Goal: Navigation & Orientation: Find specific page/section

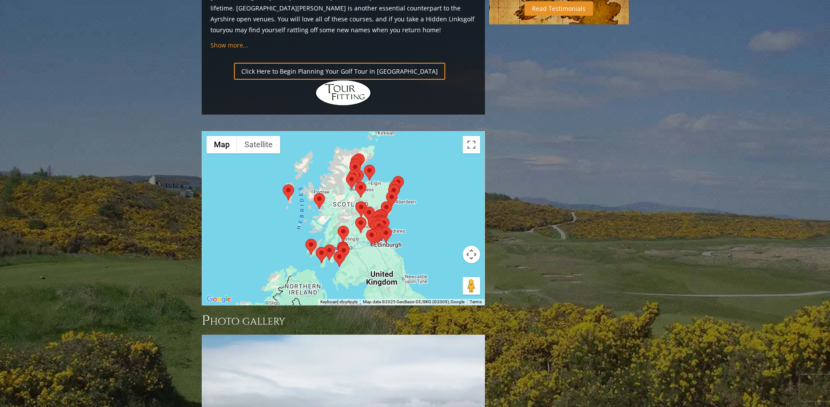
scroll to position [982, 0]
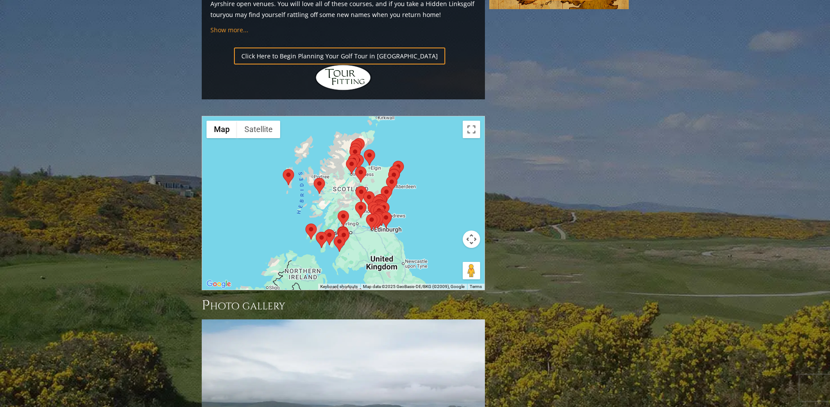
click at [416, 131] on div at bounding box center [343, 203] width 282 height 174
click at [375, 116] on div at bounding box center [343, 203] width 282 height 174
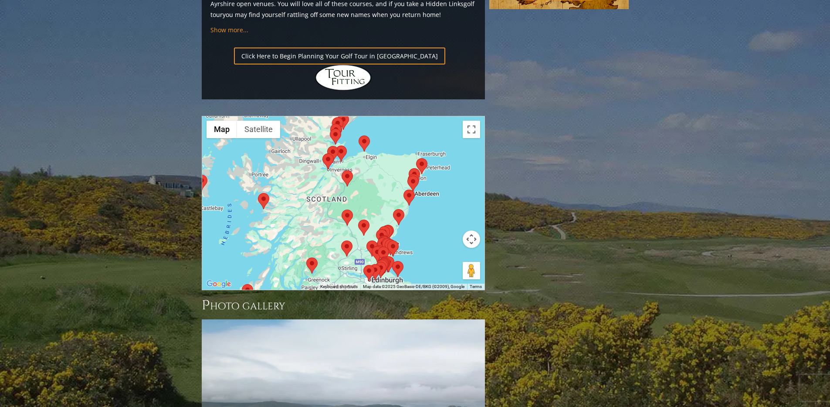
click at [376, 116] on div at bounding box center [343, 203] width 282 height 174
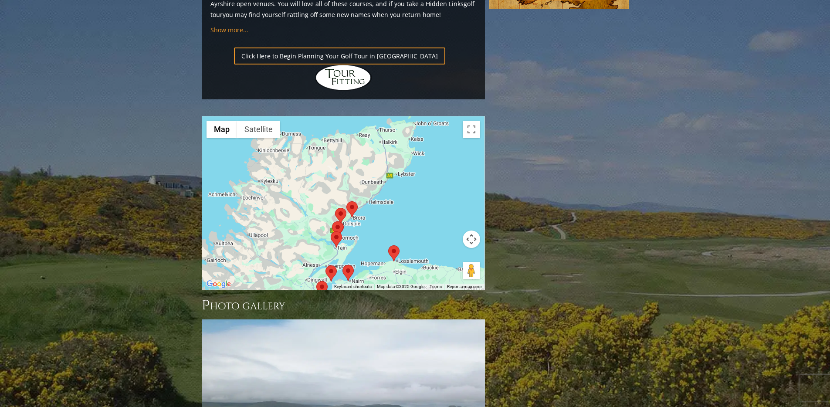
drag, startPoint x: 369, startPoint y: 98, endPoint x: 412, endPoint y: 239, distance: 147.0
click at [316, 158] on div at bounding box center [343, 203] width 282 height 174
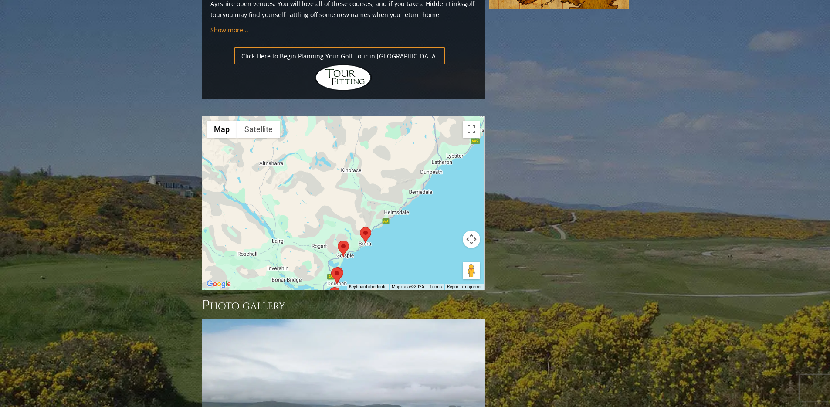
drag, startPoint x: 337, startPoint y: 145, endPoint x: 313, endPoint y: 187, distance: 48.2
click at [313, 187] on div at bounding box center [343, 203] width 282 height 174
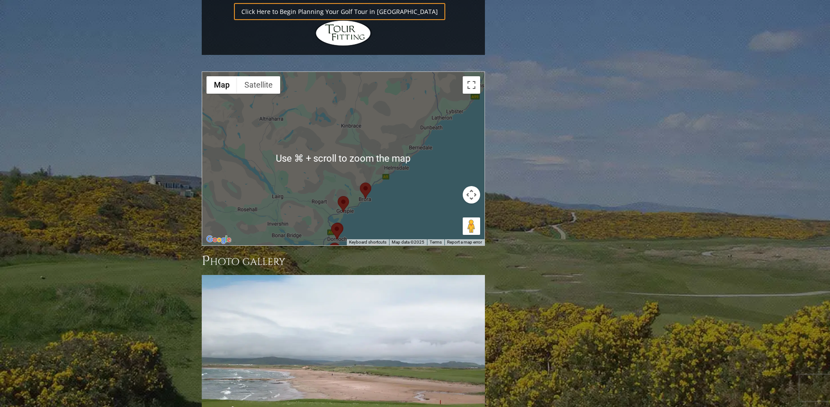
scroll to position [1028, 0]
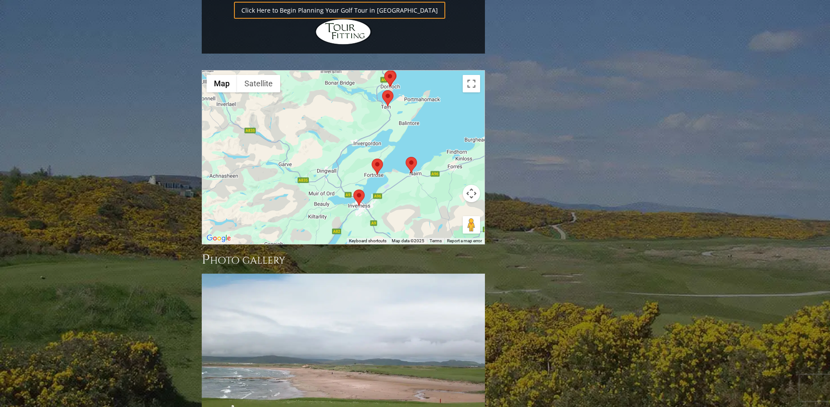
drag, startPoint x: 347, startPoint y: 101, endPoint x: 400, endPoint y: -51, distance: 160.3
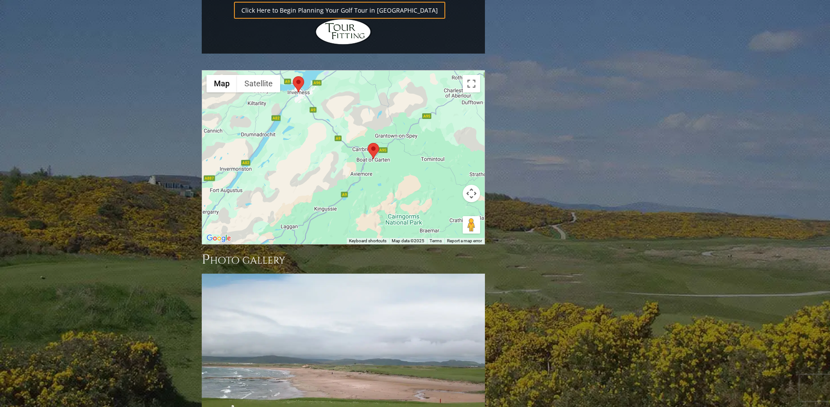
drag, startPoint x: 348, startPoint y: 93, endPoint x: 287, endPoint y: -20, distance: 128.3
click at [319, 119] on div at bounding box center [343, 158] width 282 height 174
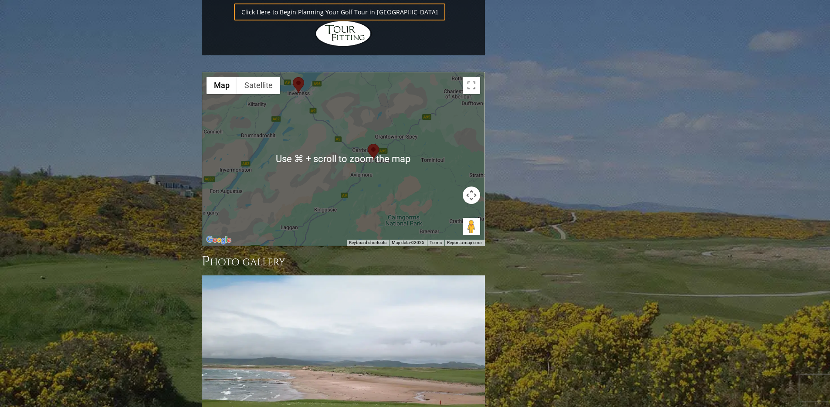
scroll to position [1032, 0]
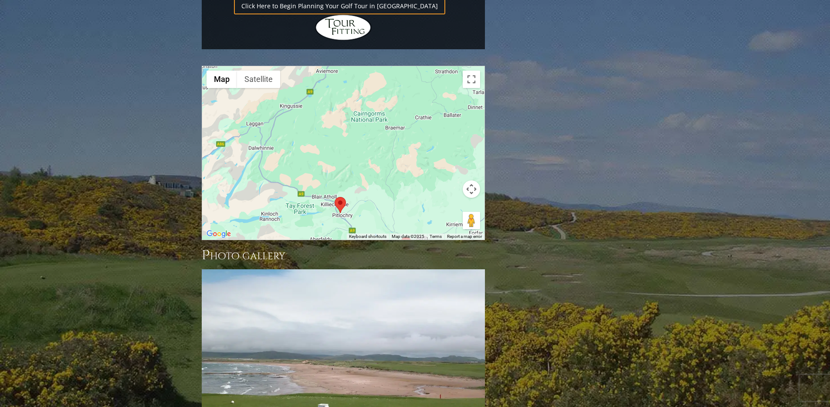
drag, startPoint x: 408, startPoint y: 105, endPoint x: 372, endPoint y: 7, distance: 104.4
click at [372, 66] on div at bounding box center [343, 153] width 282 height 174
click at [381, 75] on div at bounding box center [343, 153] width 282 height 174
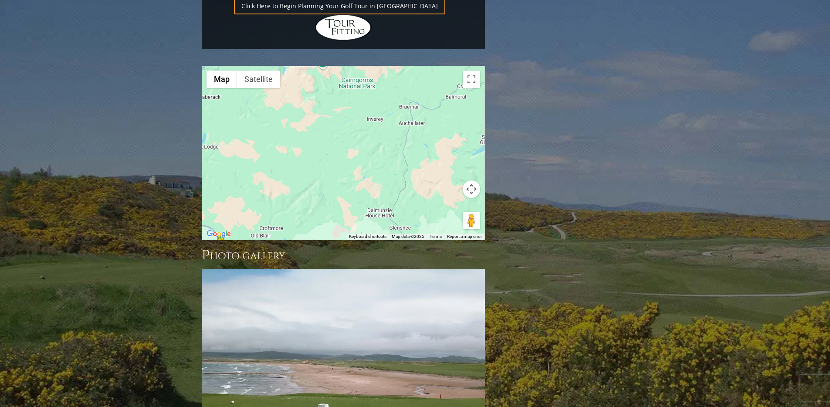
click at [381, 75] on div at bounding box center [343, 153] width 282 height 174
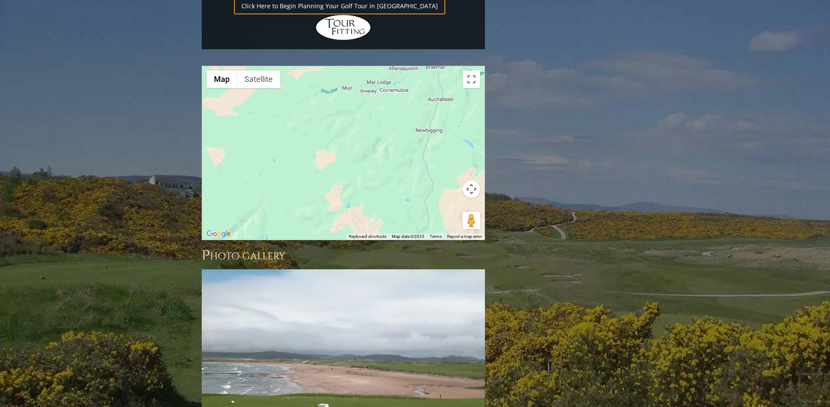
click at [381, 75] on div at bounding box center [343, 153] width 282 height 174
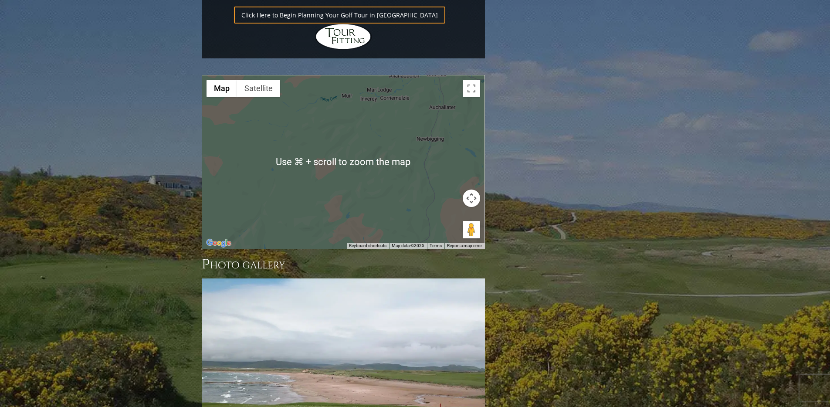
scroll to position [1021, 0]
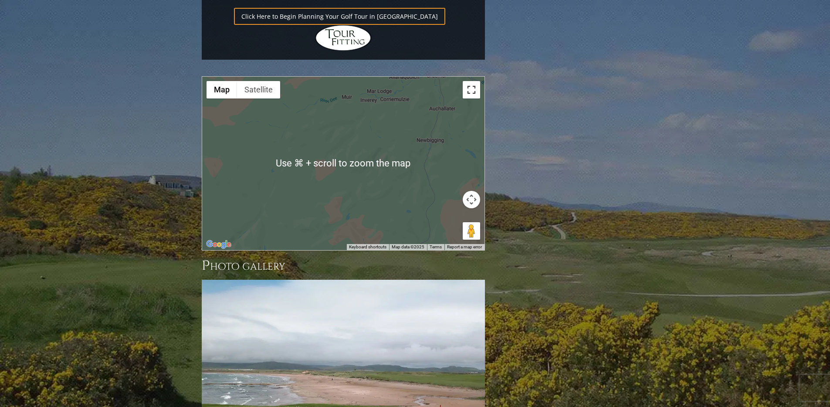
click at [473, 81] on button "Toggle fullscreen view" at bounding box center [471, 89] width 17 height 17
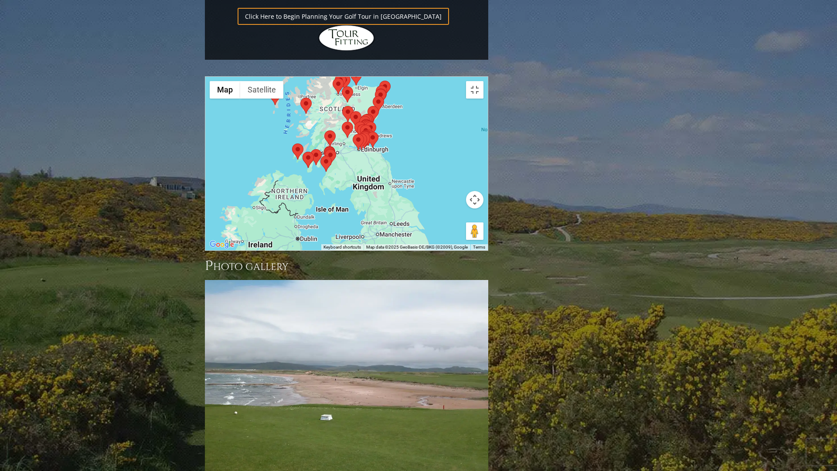
drag, startPoint x: 678, startPoint y: 270, endPoint x: 514, endPoint y: 192, distance: 181.7
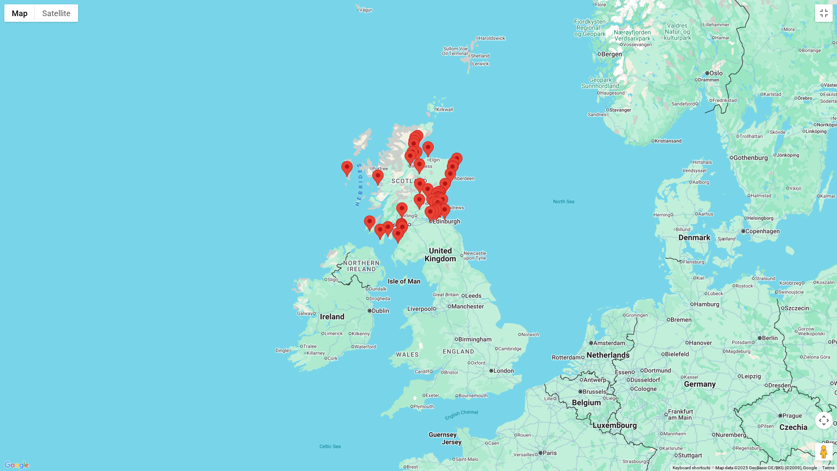
click at [514, 192] on div at bounding box center [418, 235] width 837 height 471
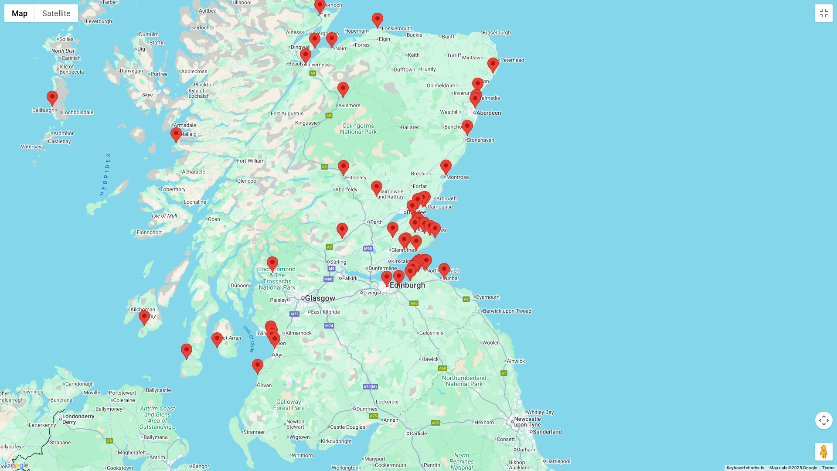
drag, startPoint x: 409, startPoint y: 190, endPoint x: 490, endPoint y: 241, distance: 95.1
click at [490, 241] on div at bounding box center [418, 235] width 837 height 471
click at [453, 251] on div at bounding box center [418, 235] width 837 height 471
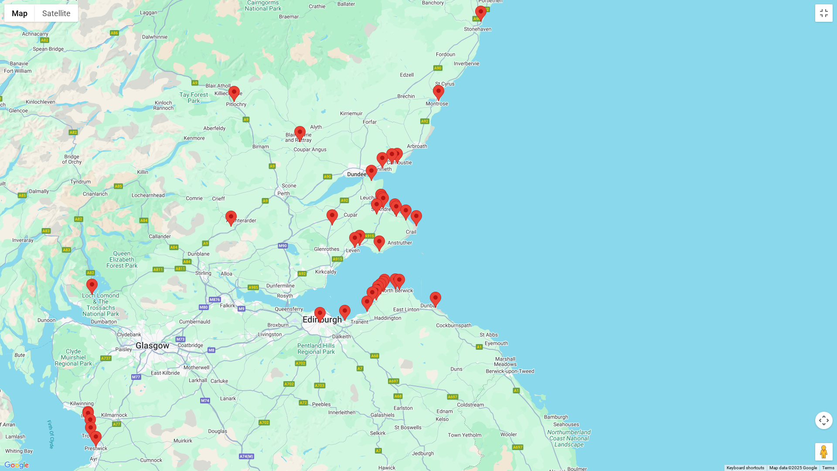
click at [430, 245] on div at bounding box center [418, 235] width 837 height 471
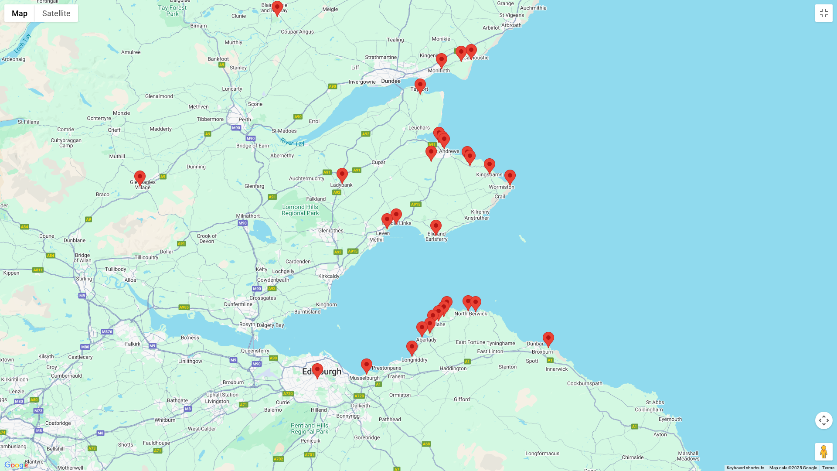
drag, startPoint x: 401, startPoint y: 265, endPoint x: 510, endPoint y: 242, distance: 111.8
click at [510, 242] on div at bounding box center [418, 235] width 837 height 471
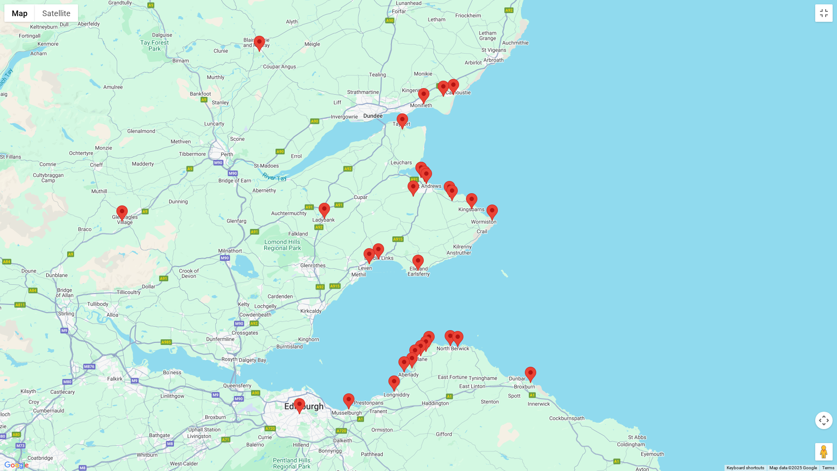
drag, startPoint x: 510, startPoint y: 211, endPoint x: 493, endPoint y: 246, distance: 40.0
click at [493, 246] on div at bounding box center [418, 235] width 837 height 471
click at [414, 202] on div at bounding box center [418, 235] width 837 height 471
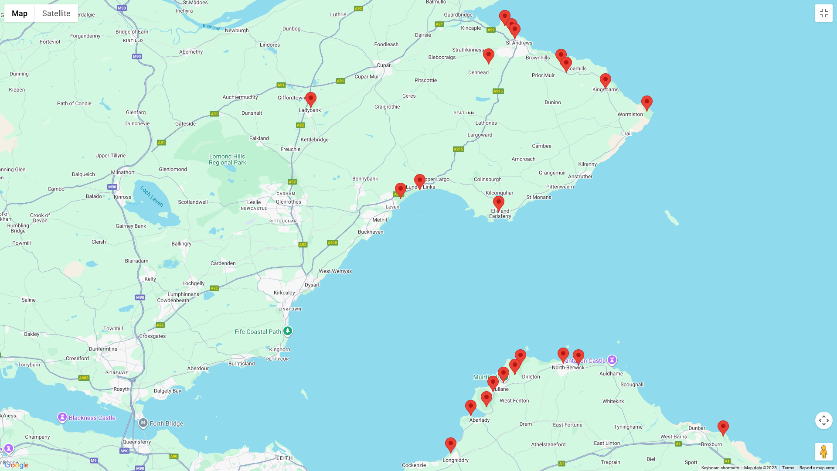
drag, startPoint x: 365, startPoint y: 256, endPoint x: 442, endPoint y: 129, distance: 149.1
click at [442, 129] on div at bounding box center [418, 235] width 837 height 471
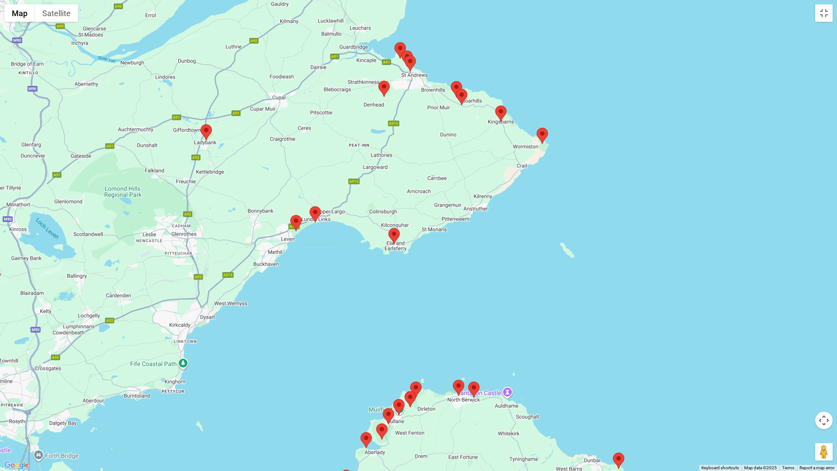
drag, startPoint x: 449, startPoint y: 306, endPoint x: 347, endPoint y: 374, distance: 122.5
click at [347, 374] on div at bounding box center [418, 235] width 837 height 471
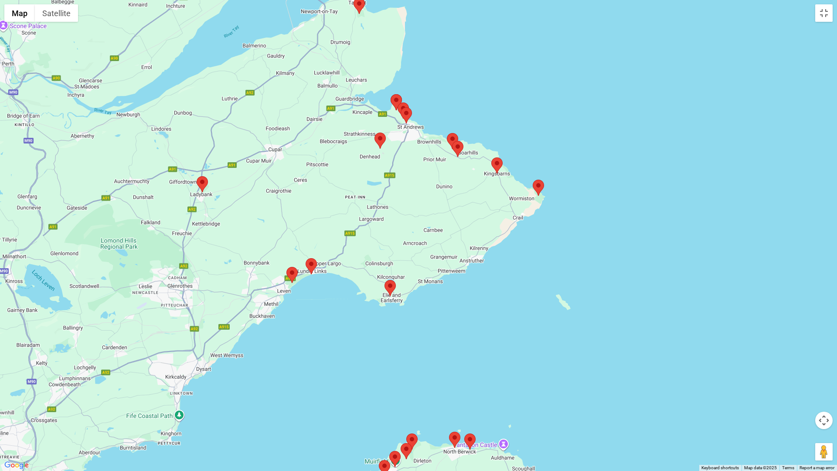
drag, startPoint x: 442, startPoint y: 255, endPoint x: 438, endPoint y: 308, distance: 52.9
click at [438, 308] on div at bounding box center [418, 235] width 837 height 471
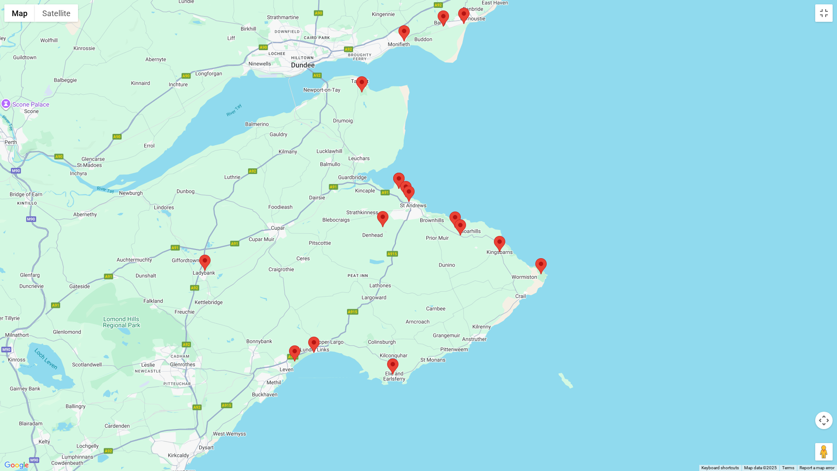
drag, startPoint x: 449, startPoint y: 187, endPoint x: 452, endPoint y: 274, distance: 86.4
click at [452, 274] on div at bounding box center [418, 235] width 837 height 471
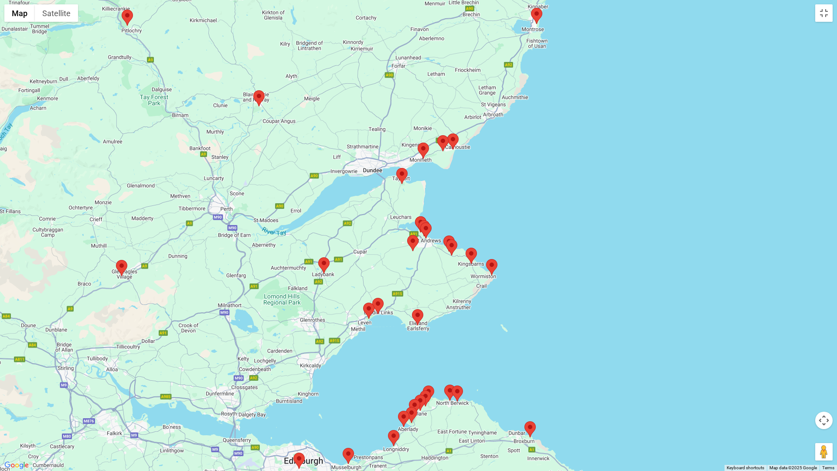
drag, startPoint x: 424, startPoint y: 237, endPoint x: 428, endPoint y: 270, distance: 33.4
click at [428, 270] on div at bounding box center [418, 235] width 837 height 471
click at [442, 221] on div at bounding box center [418, 235] width 837 height 471
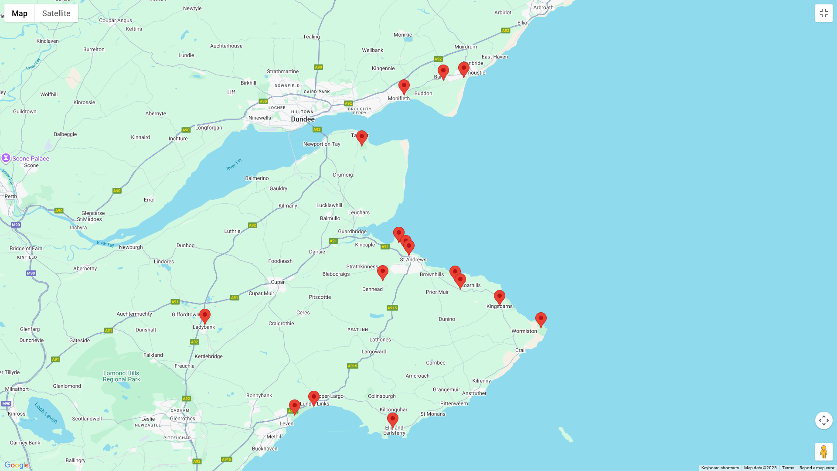
click at [435, 239] on div at bounding box center [418, 235] width 837 height 471
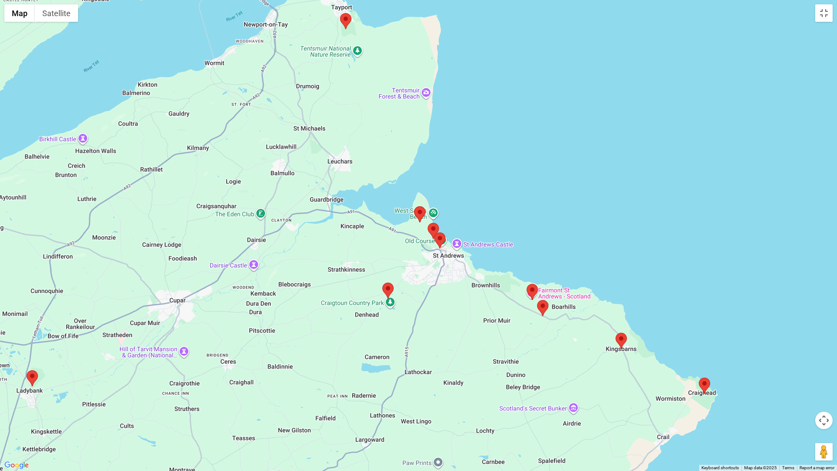
drag, startPoint x: 416, startPoint y: 247, endPoint x: 473, endPoint y: 222, distance: 62.3
click at [473, 222] on div at bounding box center [418, 235] width 837 height 471
click at [453, 221] on div at bounding box center [418, 235] width 837 height 471
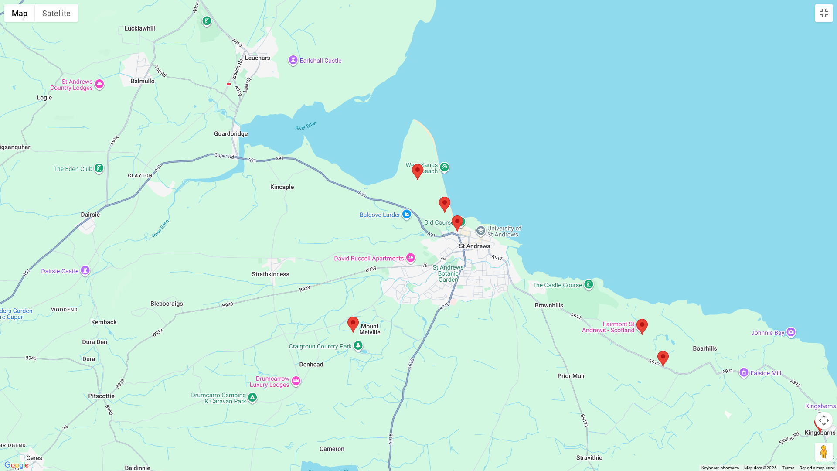
drag, startPoint x: 470, startPoint y: 243, endPoint x: 502, endPoint y: 194, distance: 58.4
click at [502, 194] on div at bounding box center [418, 235] width 837 height 471
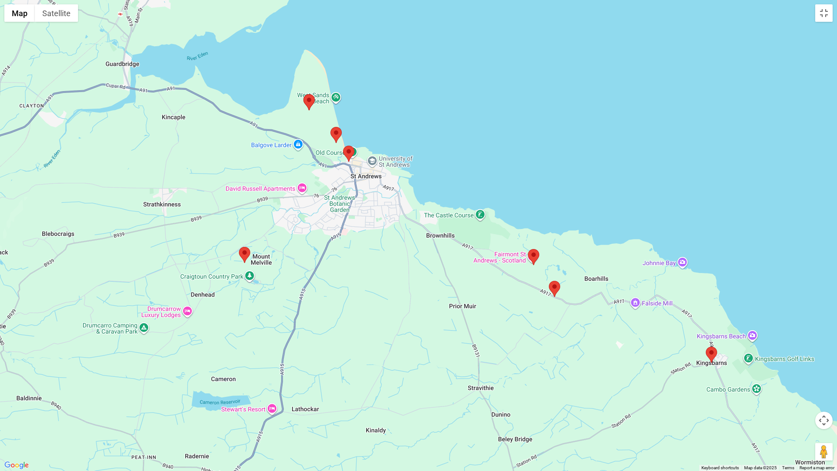
drag, startPoint x: 440, startPoint y: 281, endPoint x: 330, endPoint y: 211, distance: 130.2
click at [330, 211] on div at bounding box center [418, 235] width 837 height 471
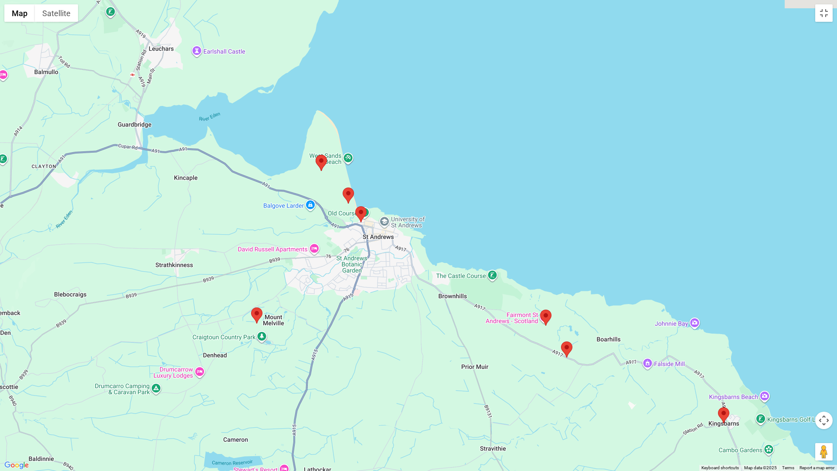
drag, startPoint x: 470, startPoint y: 296, endPoint x: 482, endPoint y: 356, distance: 61.0
click at [482, 356] on div at bounding box center [418, 235] width 837 height 471
click at [343, 187] on area at bounding box center [343, 187] width 0 height 0
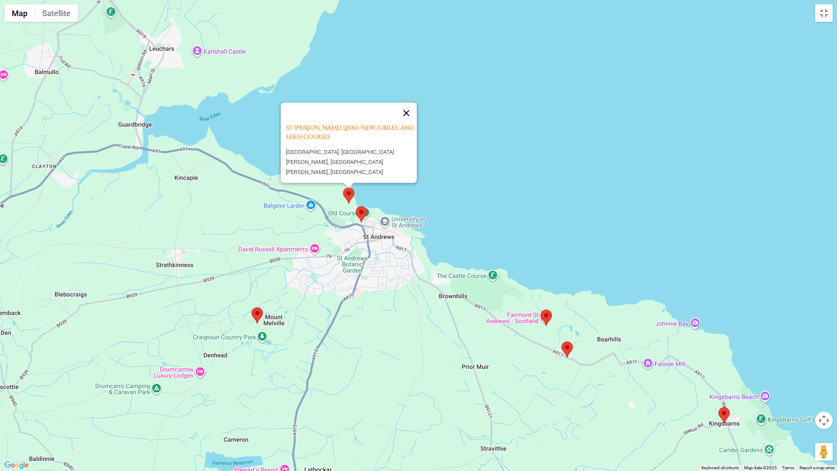
click at [412, 116] on button "Close" at bounding box center [406, 112] width 21 height 21
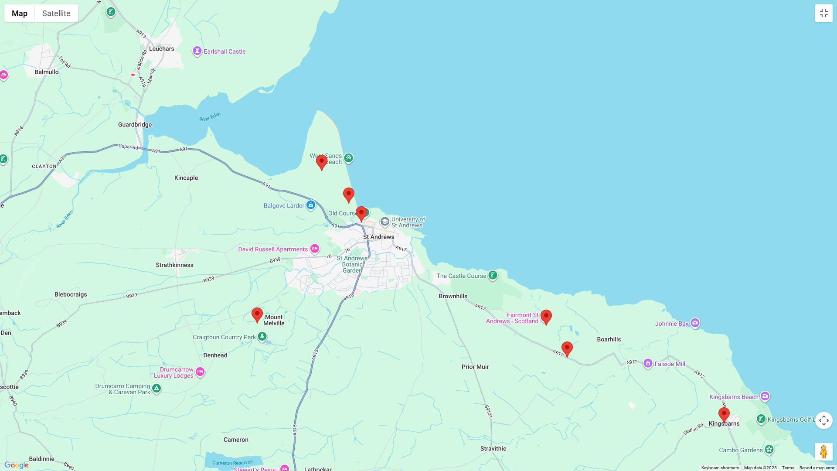
click at [343, 187] on area at bounding box center [343, 187] width 0 height 0
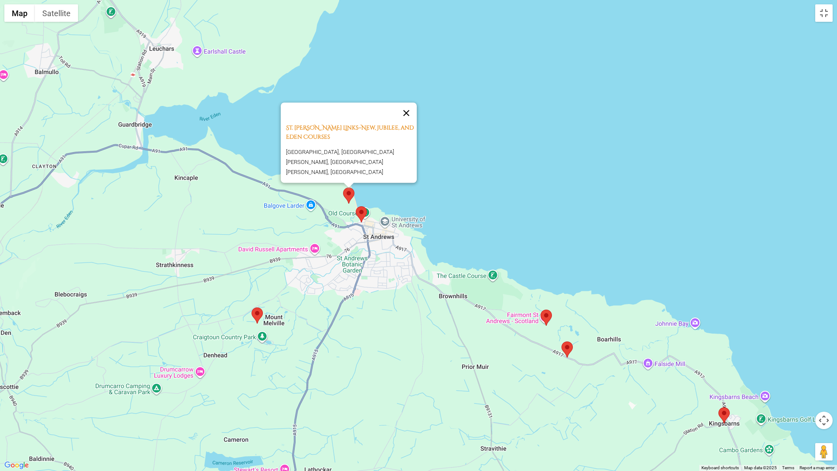
click at [411, 117] on button "Close" at bounding box center [406, 112] width 21 height 21
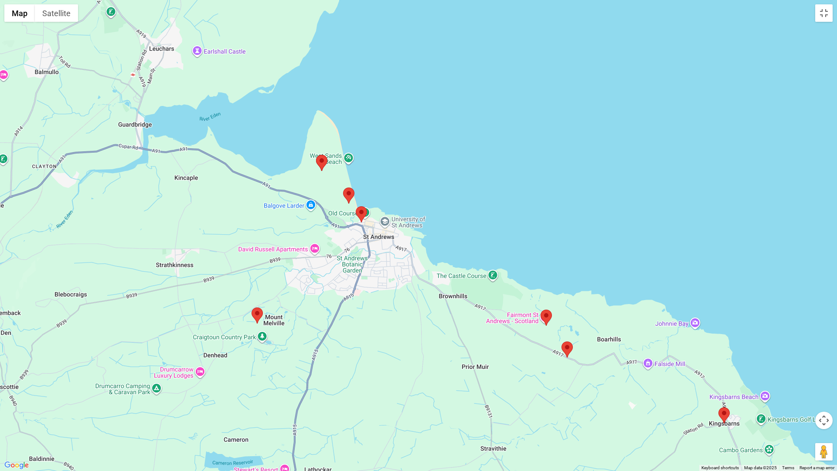
click at [356, 206] on area at bounding box center [356, 206] width 0 height 0
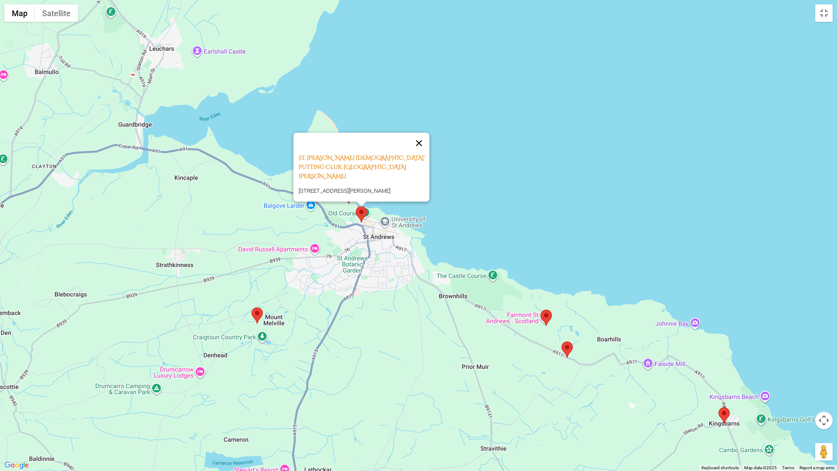
click at [425, 145] on button "Close" at bounding box center [418, 143] width 21 height 21
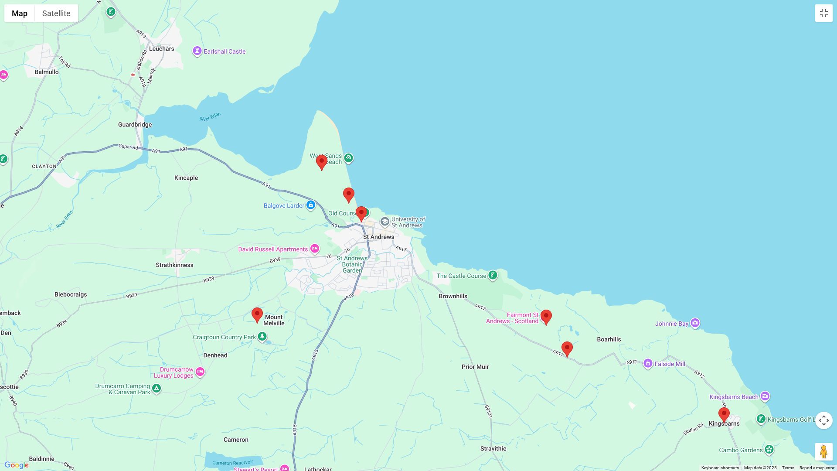
click at [325, 168] on img at bounding box center [321, 163] width 11 height 16
click at [316, 155] on area at bounding box center [316, 155] width 0 height 0
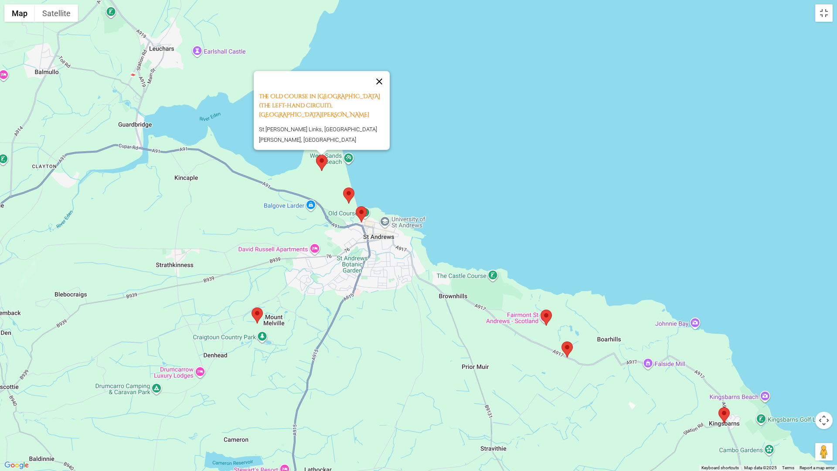
click at [383, 92] on button "Close" at bounding box center [379, 81] width 21 height 21
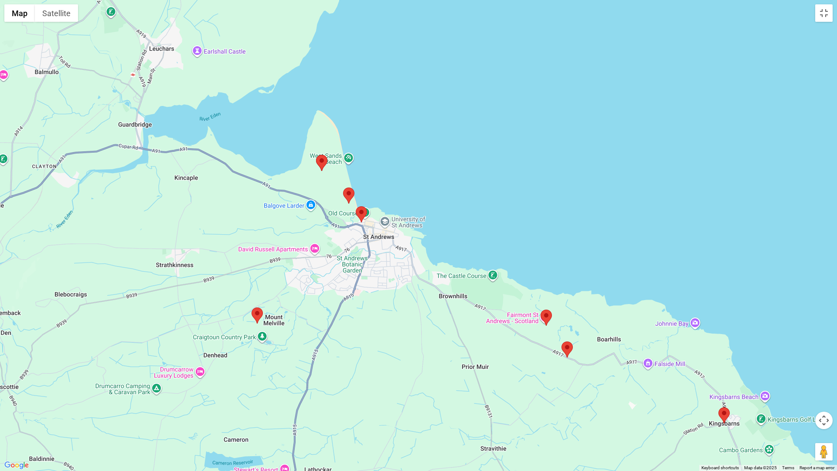
click at [343, 187] on area at bounding box center [343, 187] width 0 height 0
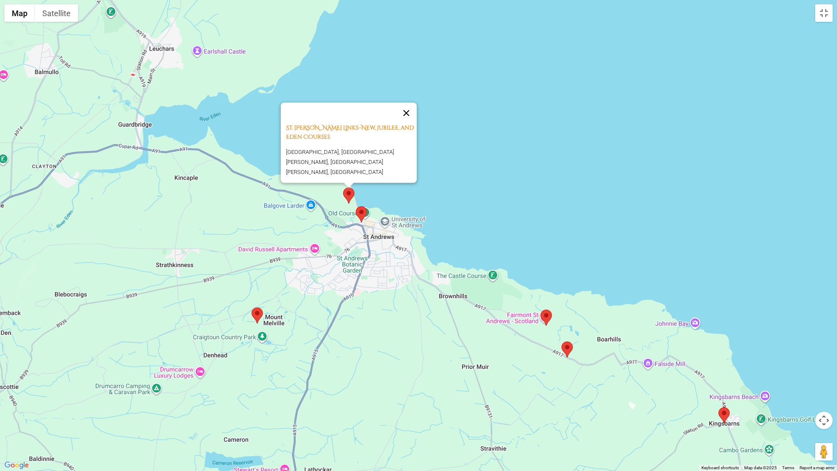
click at [409, 118] on button "Close" at bounding box center [406, 112] width 21 height 21
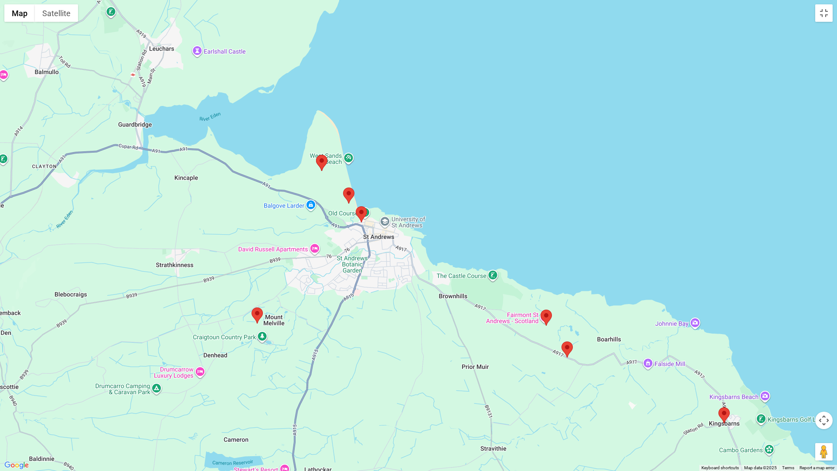
click at [356, 206] on area at bounding box center [356, 206] width 0 height 0
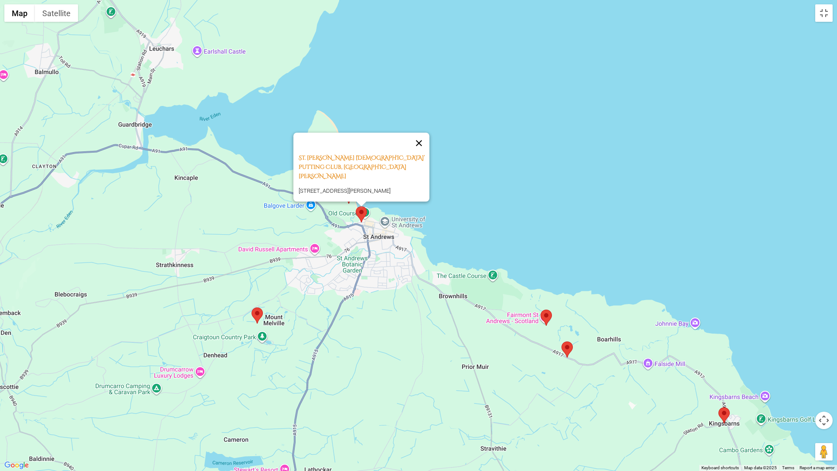
click at [425, 147] on button "Close" at bounding box center [418, 143] width 21 height 21
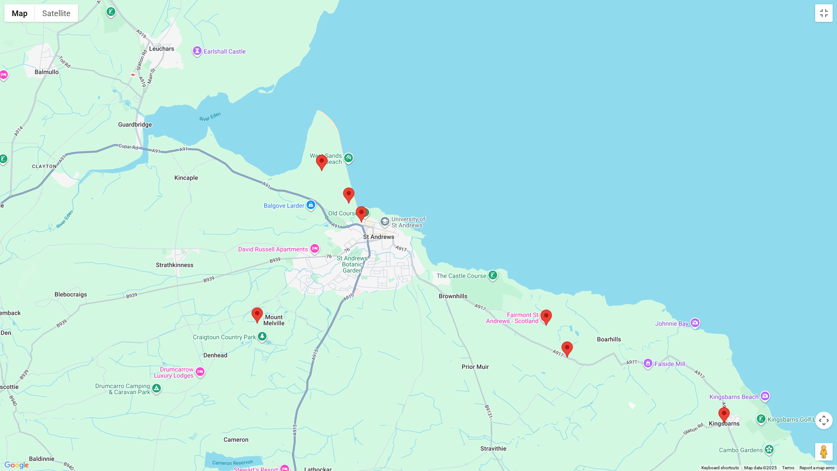
click at [252, 307] on area at bounding box center [252, 307] width 0 height 0
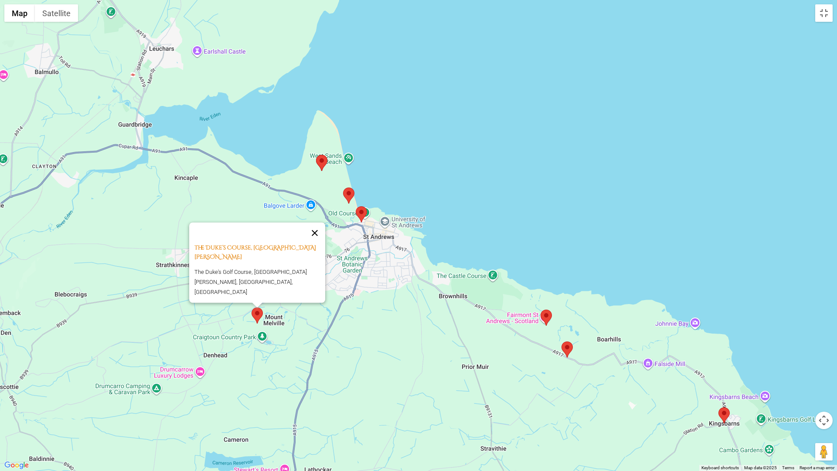
click at [321, 243] on button "Close" at bounding box center [314, 232] width 21 height 21
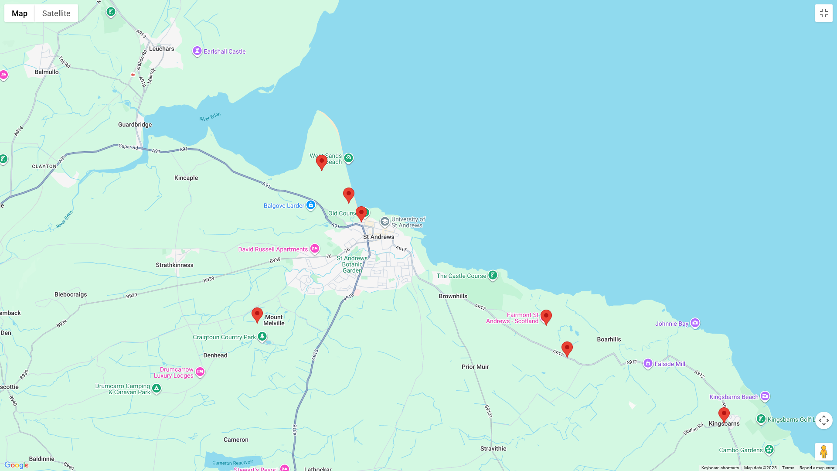
click at [541, 310] on area at bounding box center [541, 310] width 0 height 0
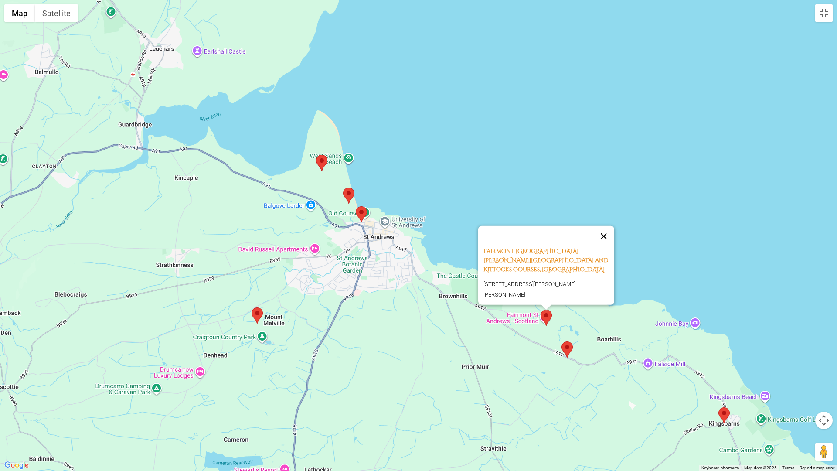
click at [610, 241] on button "Close" at bounding box center [603, 236] width 21 height 21
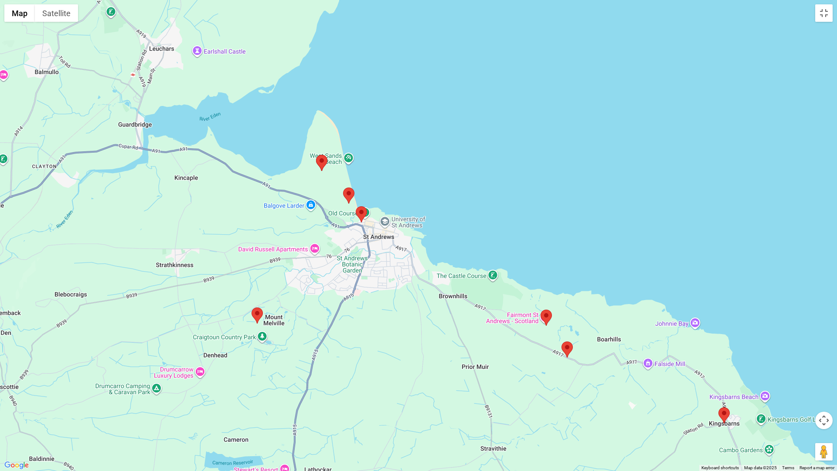
click at [561, 341] on area at bounding box center [561, 341] width 0 height 0
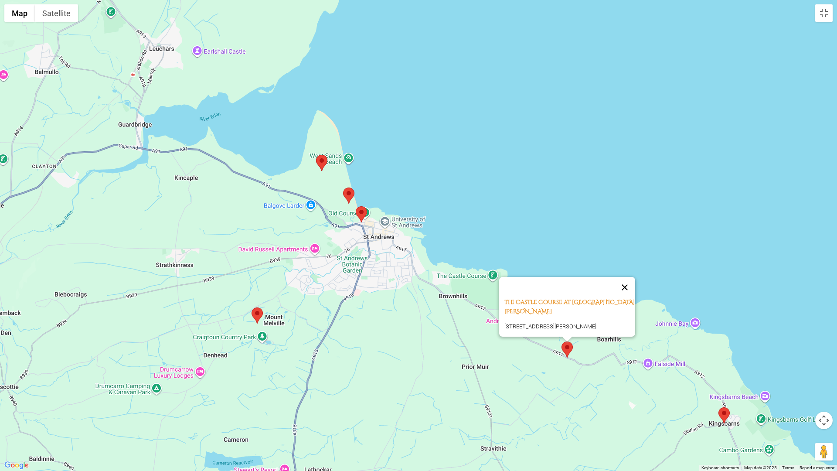
click at [624, 289] on button "Close" at bounding box center [624, 287] width 21 height 21
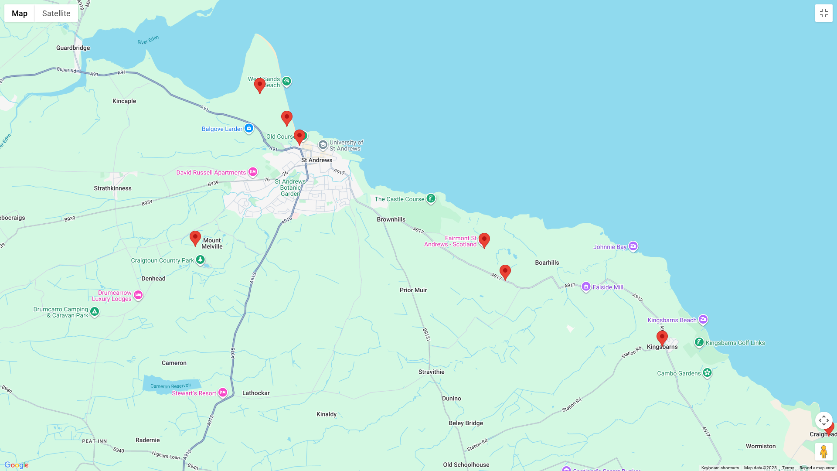
drag, startPoint x: 647, startPoint y: 363, endPoint x: 584, endPoint y: 286, distance: 99.8
click at [584, 286] on div at bounding box center [418, 235] width 837 height 471
click at [657, 330] on area at bounding box center [657, 330] width 0 height 0
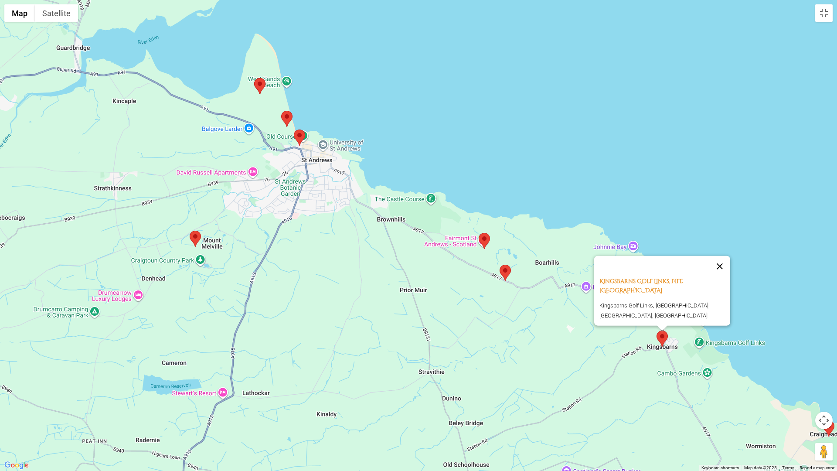
click at [726, 268] on button "Close" at bounding box center [719, 266] width 21 height 21
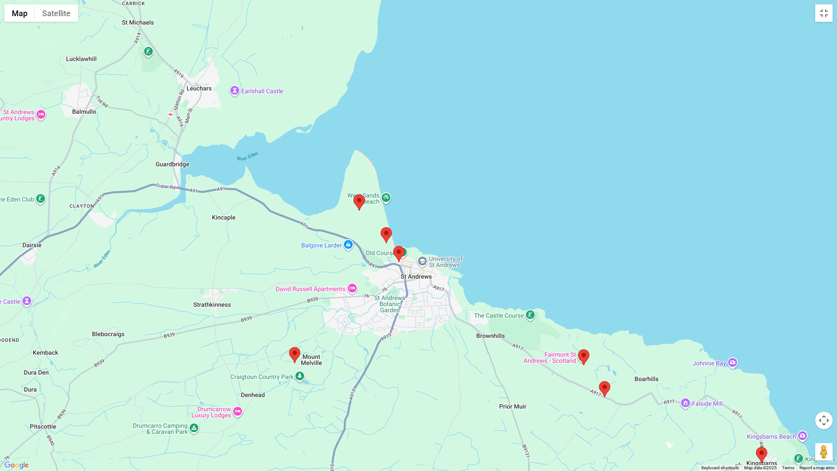
drag, startPoint x: 313, startPoint y: 225, endPoint x: 423, endPoint y: 356, distance: 171.1
click at [423, 356] on div at bounding box center [418, 235] width 837 height 471
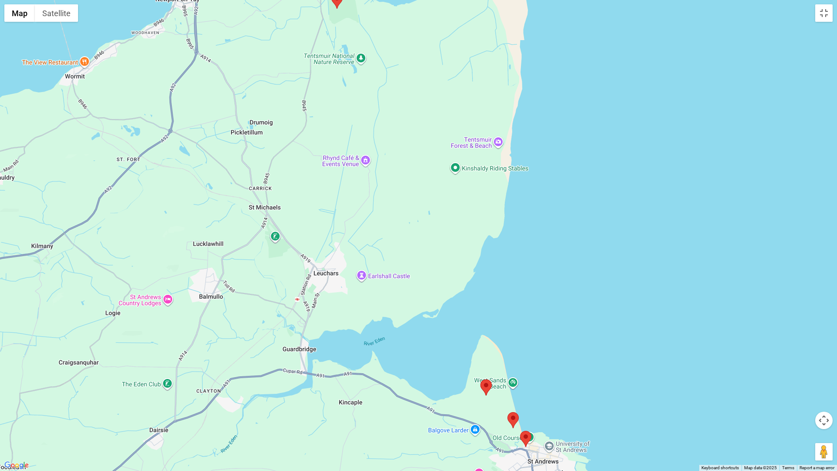
drag, startPoint x: 234, startPoint y: 201, endPoint x: 350, endPoint y: 374, distance: 208.1
click at [350, 374] on div at bounding box center [418, 235] width 837 height 471
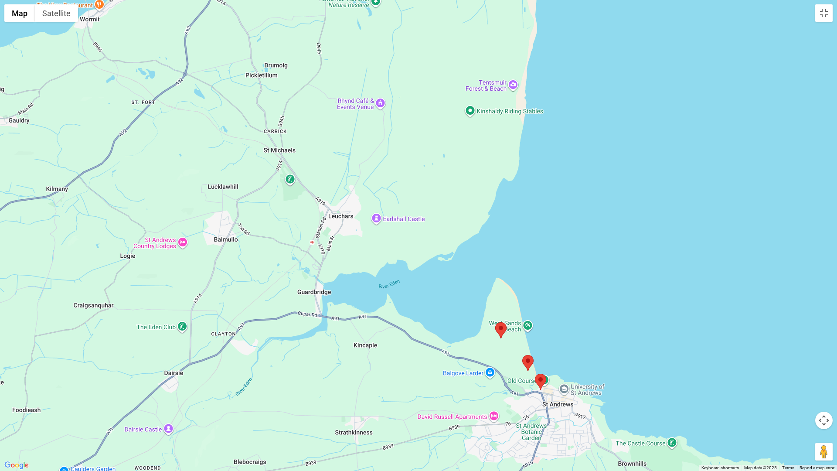
drag, startPoint x: 243, startPoint y: 315, endPoint x: 258, endPoint y: 239, distance: 77.7
click at [258, 239] on div at bounding box center [418, 235] width 837 height 471
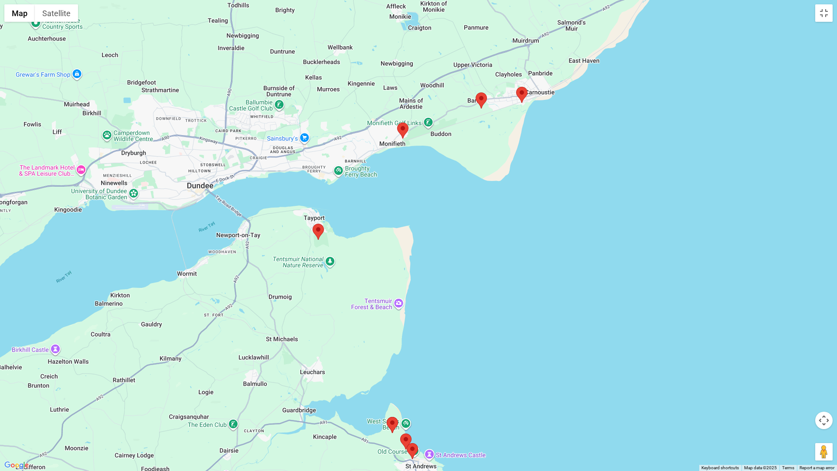
drag, startPoint x: 390, startPoint y: 180, endPoint x: 403, endPoint y: 339, distance: 159.2
click at [403, 339] on div at bounding box center [418, 235] width 837 height 471
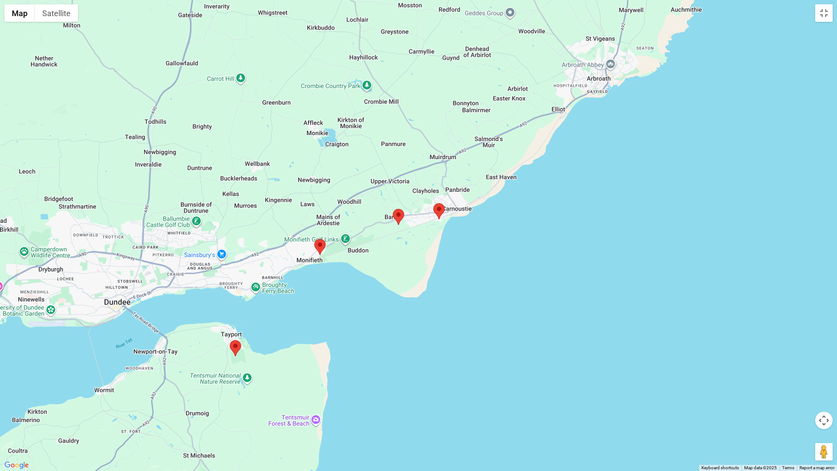
drag, startPoint x: 415, startPoint y: 197, endPoint x: 333, endPoint y: 311, distance: 140.2
click at [333, 311] on div at bounding box center [418, 235] width 837 height 471
click at [433, 203] on area at bounding box center [433, 203] width 0 height 0
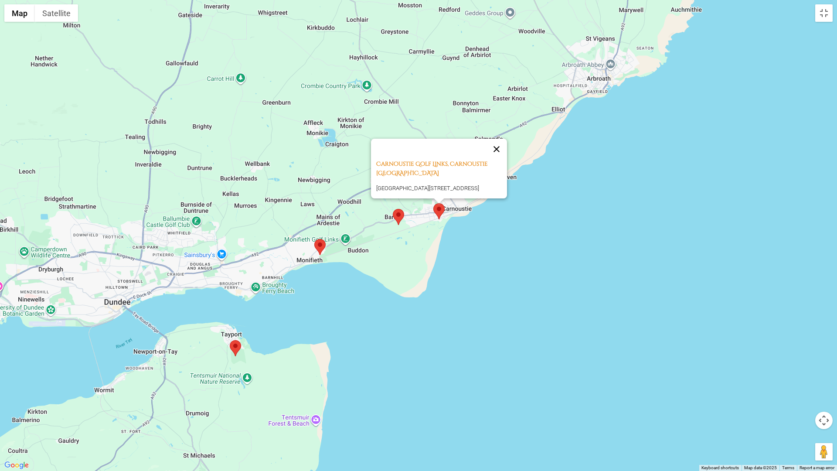
click at [501, 139] on button "Close" at bounding box center [496, 149] width 21 height 21
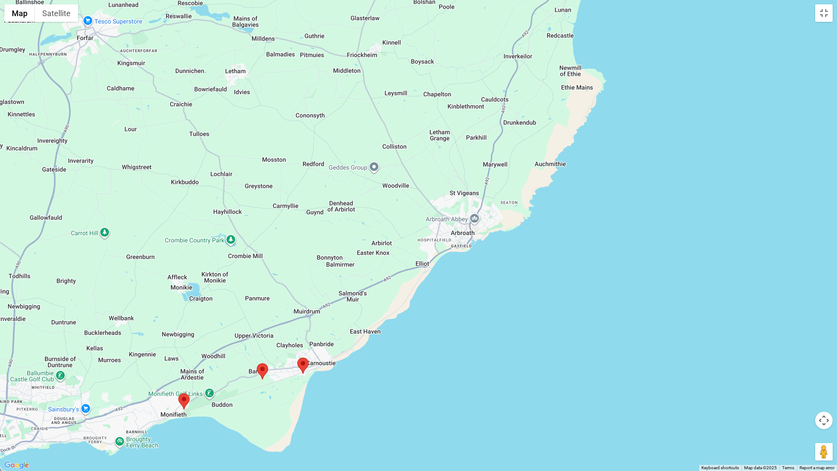
drag, startPoint x: 490, startPoint y: 212, endPoint x: 354, endPoint y: 367, distance: 206.4
click at [354, 367] on div at bounding box center [418, 235] width 837 height 471
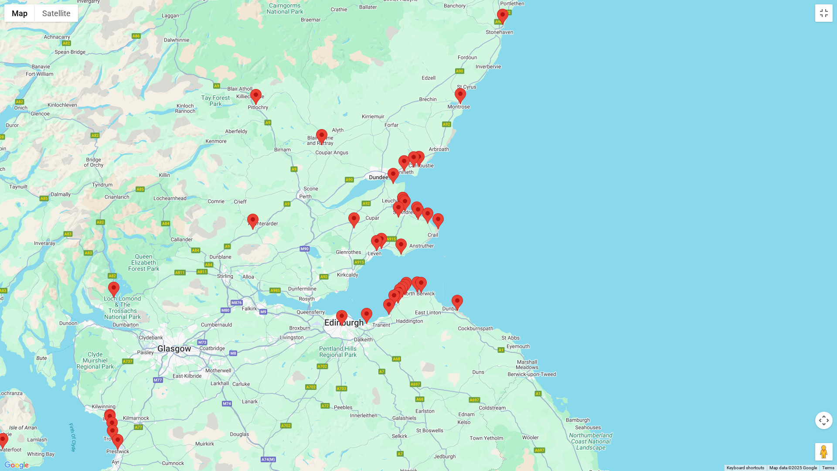
drag, startPoint x: 398, startPoint y: 338, endPoint x: 466, endPoint y: 184, distance: 168.2
click at [466, 184] on div at bounding box center [418, 235] width 837 height 471
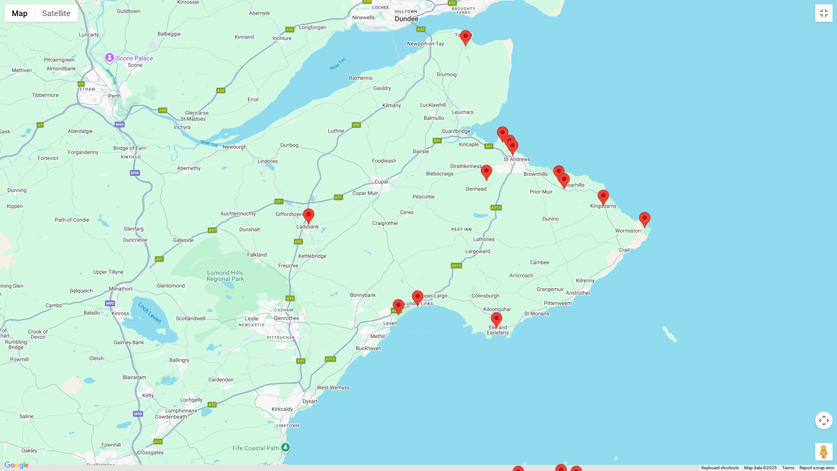
drag, startPoint x: 459, startPoint y: 236, endPoint x: 413, endPoint y: 188, distance: 66.6
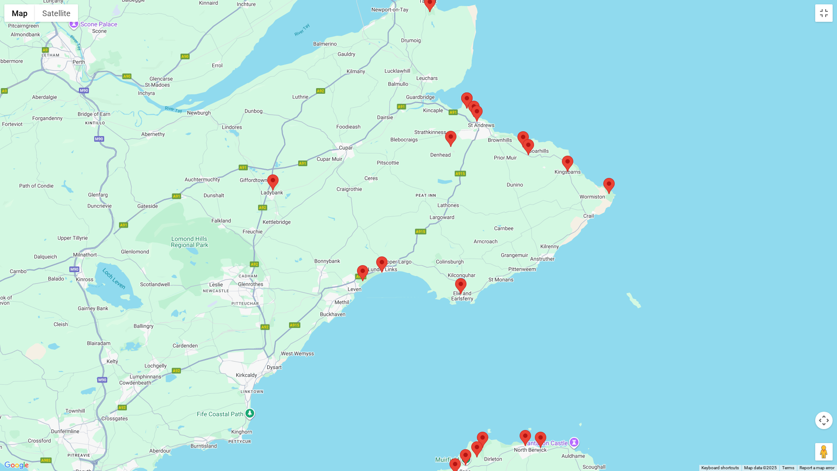
click at [413, 188] on div at bounding box center [418, 235] width 837 height 471
